Goal: Information Seeking & Learning: Learn about a topic

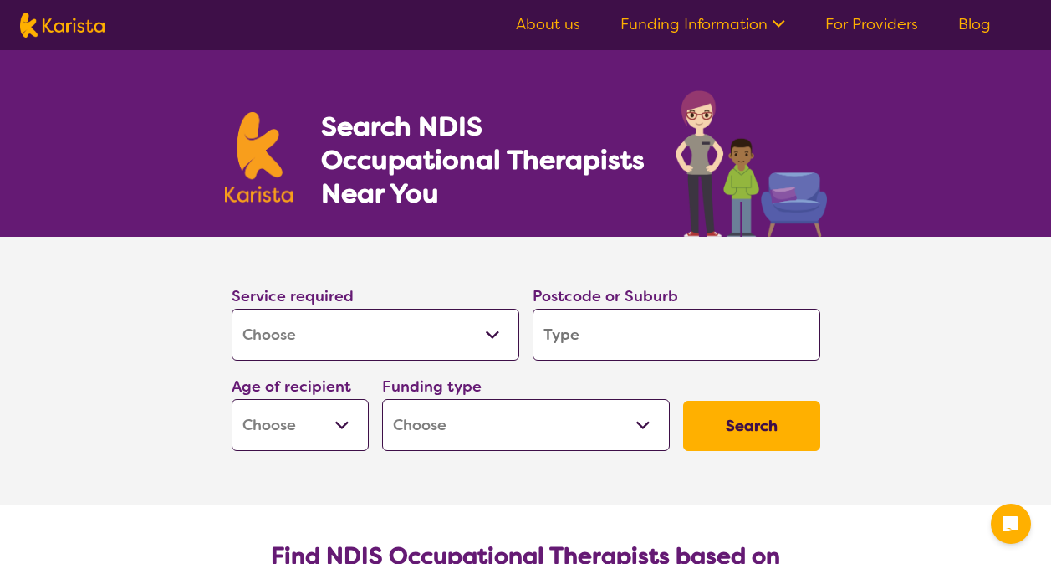
select select "[MEDICAL_DATA]"
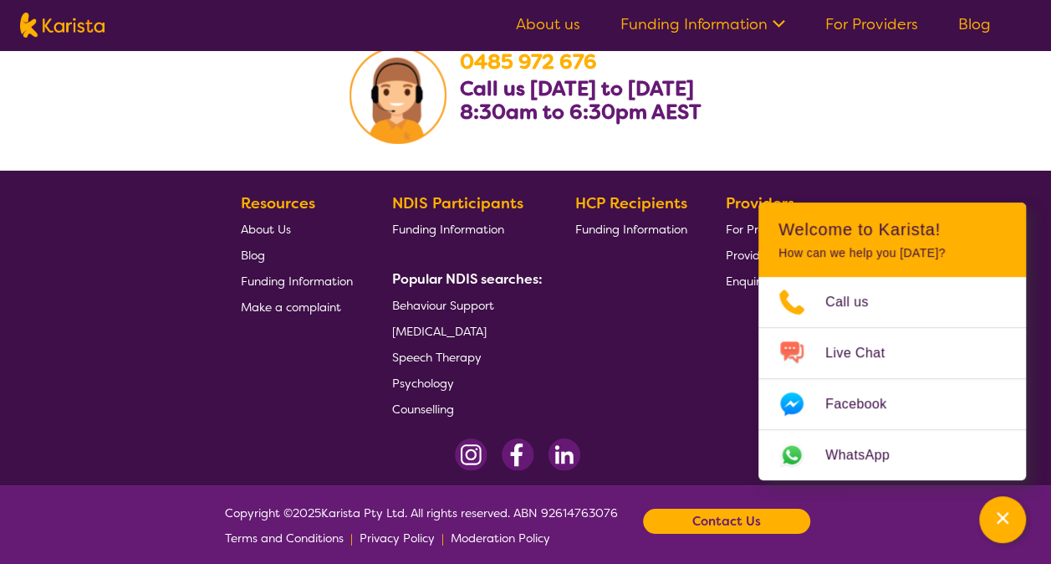
scroll to position [2841, 0]
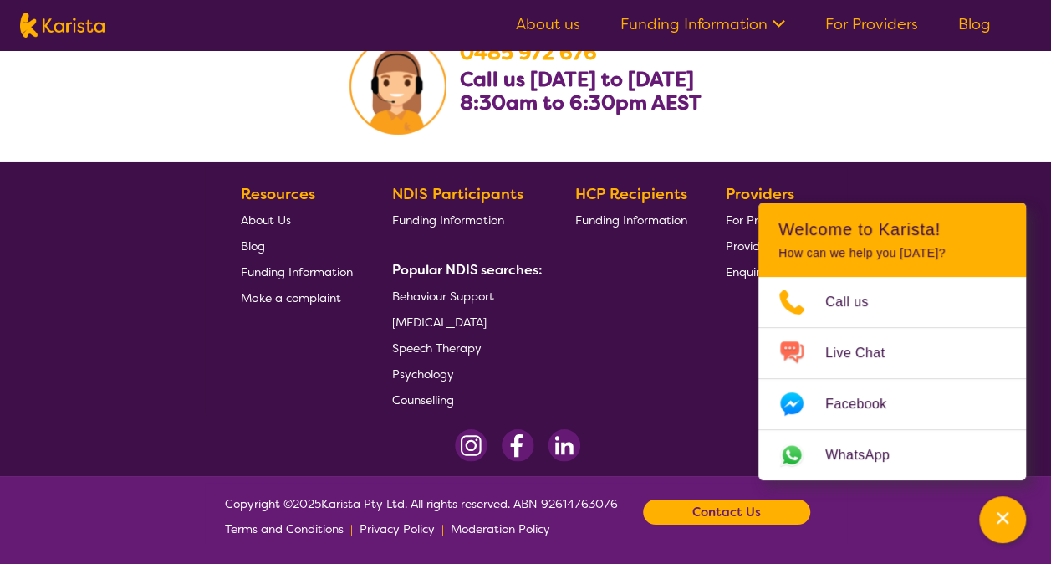
click at [704, 371] on section "Resources About Us Blog Funding Information Make a complaint NDIS Participants …" at bounding box center [526, 290] width 642 height 244
click at [565, 27] on link "About us" at bounding box center [548, 24] width 64 height 20
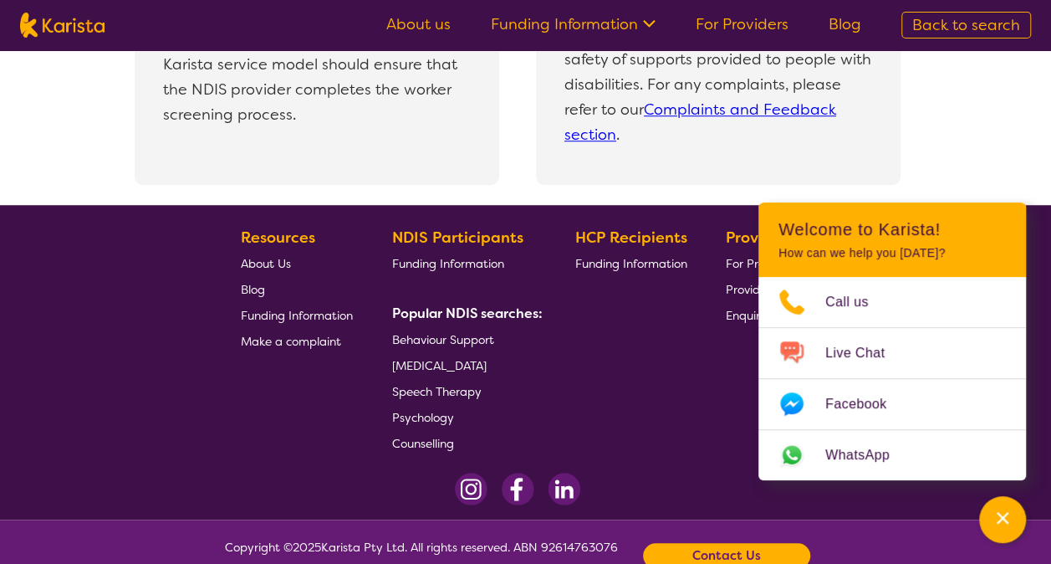
scroll to position [3771, 0]
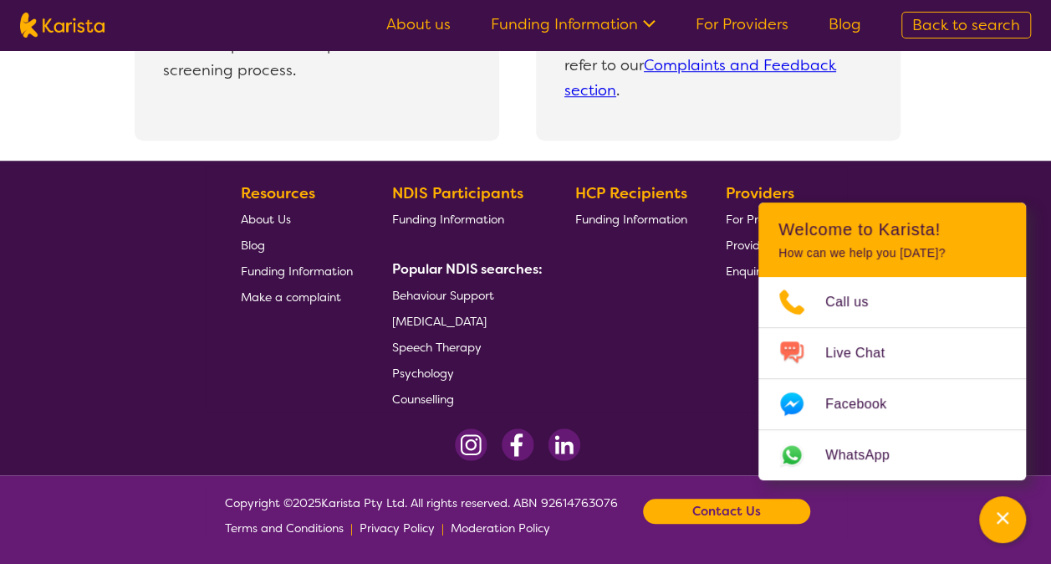
click at [692, 340] on div "HCP Recipients Funding Information" at bounding box center [633, 296] width 119 height 231
